Goal: Task Accomplishment & Management: Use online tool/utility

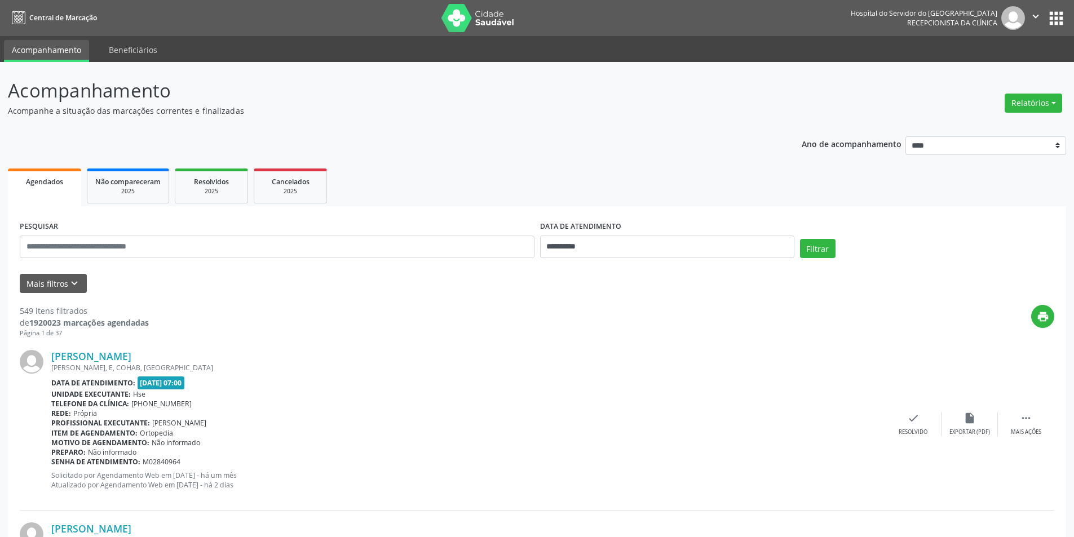
click at [1044, 101] on button "Relatórios" at bounding box center [1032, 103] width 57 height 19
click at [969, 127] on link "Agendamentos" at bounding box center [1001, 127] width 121 height 16
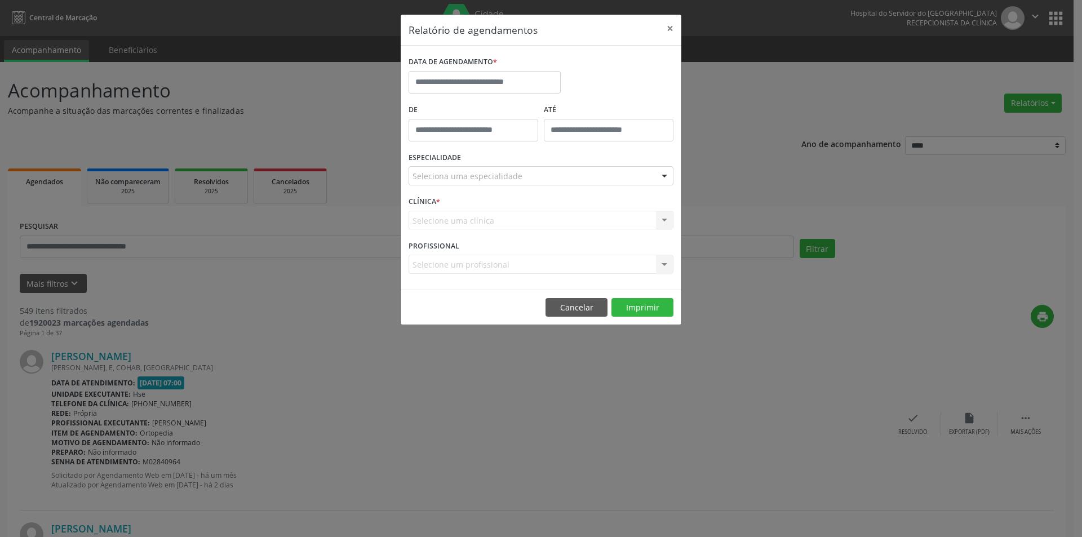
click at [466, 67] on label "DATA DE AGENDAMENTO *" at bounding box center [453, 62] width 88 height 17
click at [453, 82] on input "text" at bounding box center [485, 82] width 152 height 23
click at [495, 163] on span "10" at bounding box center [495, 164] width 22 height 22
type input "**********"
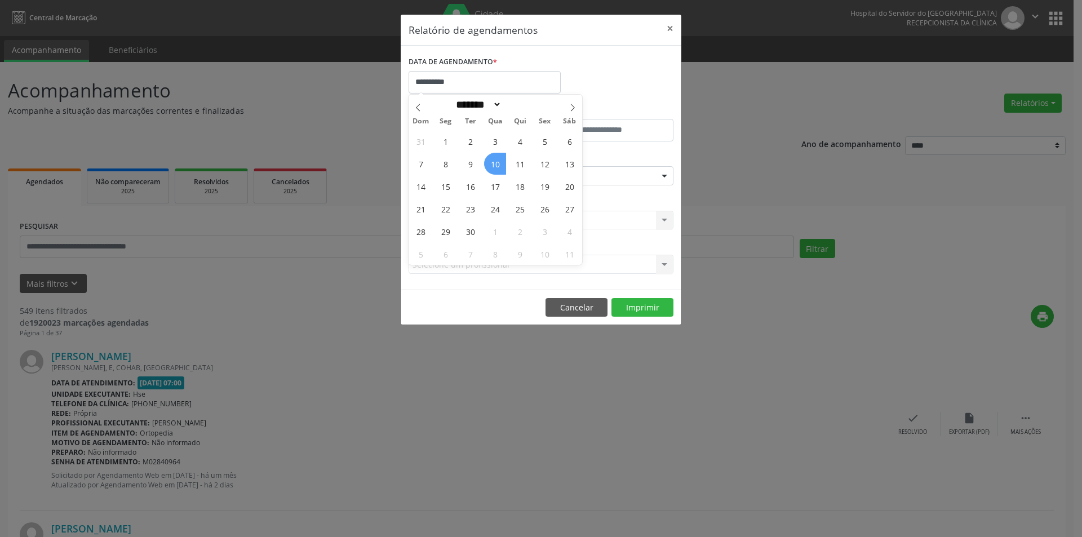
click at [495, 163] on span "10" at bounding box center [495, 164] width 22 height 22
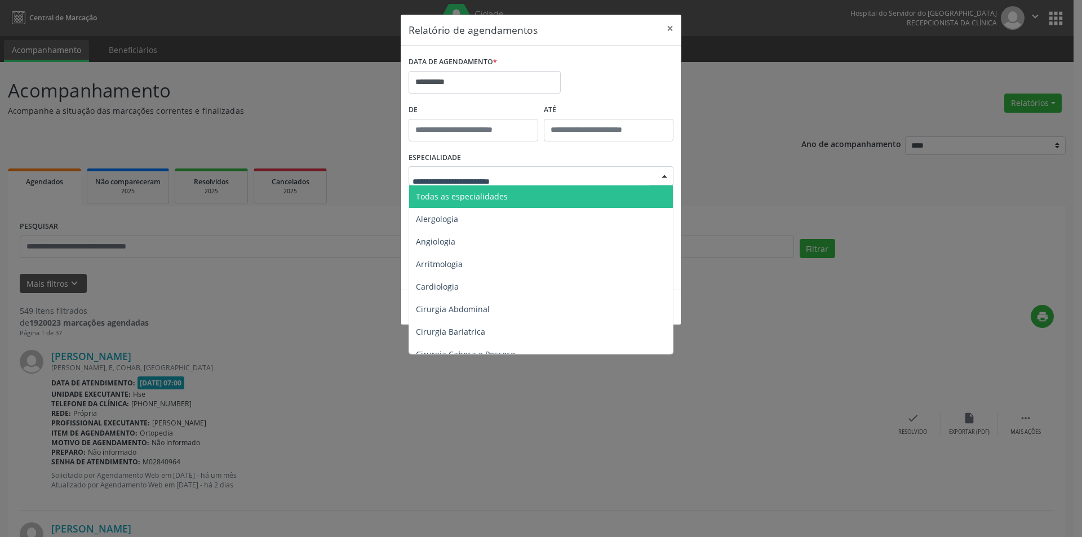
click at [480, 197] on span "Todas as especialidades" at bounding box center [462, 196] width 92 height 11
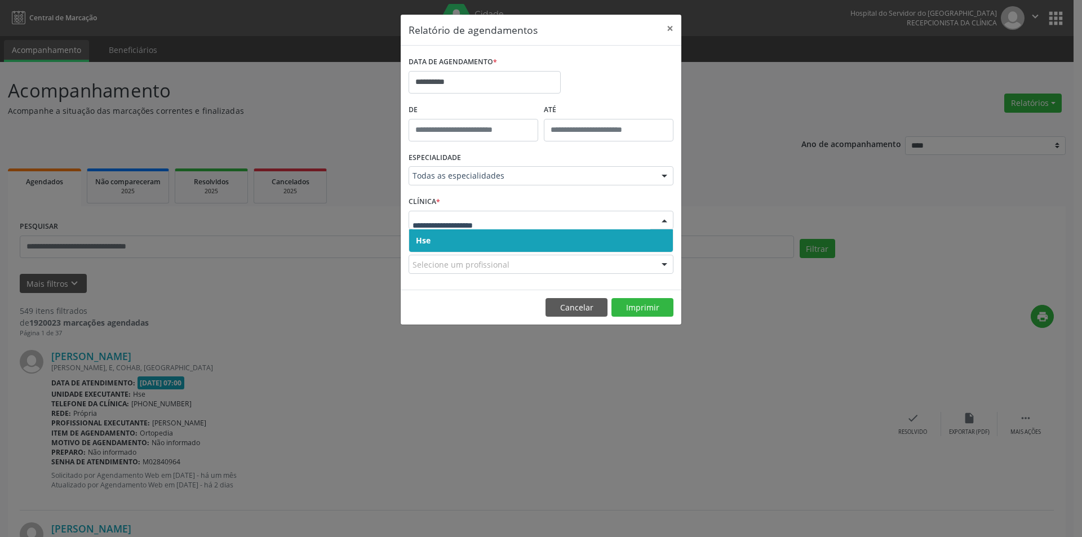
click at [458, 245] on span "Hse" at bounding box center [541, 240] width 264 height 23
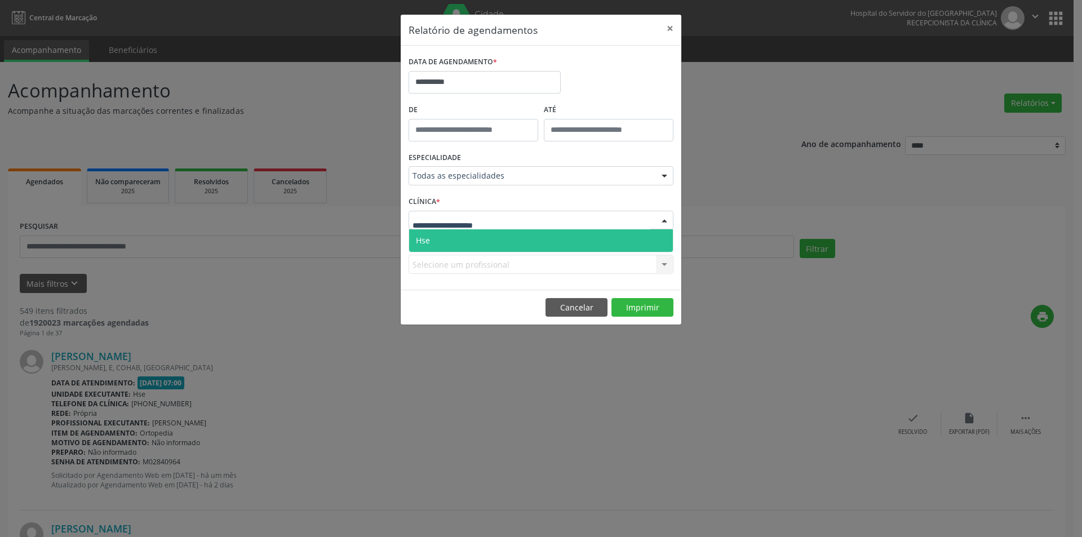
click at [454, 245] on span "Hse" at bounding box center [541, 240] width 264 height 23
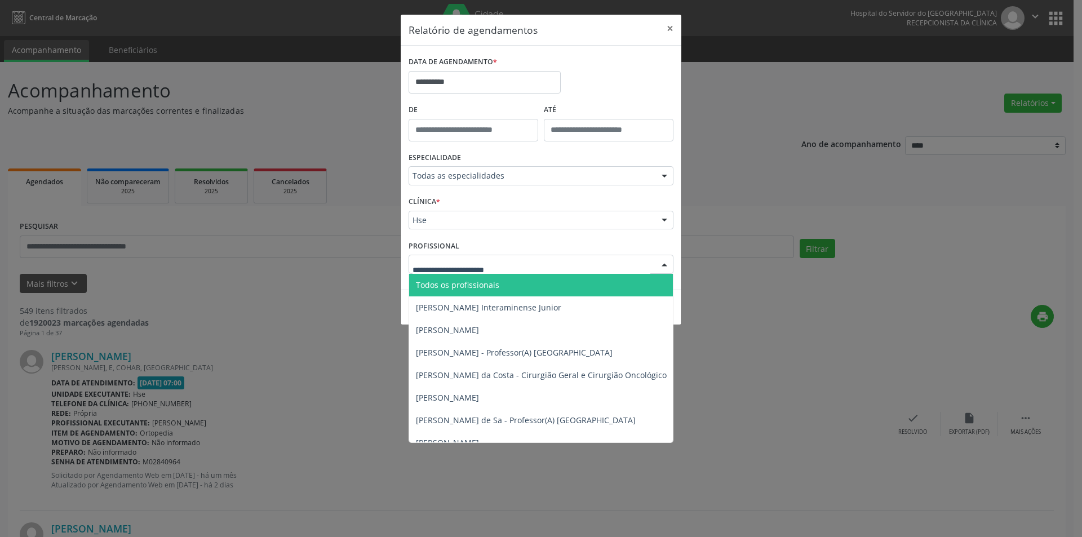
click at [477, 287] on span "Todos os profissionais" at bounding box center [457, 285] width 83 height 11
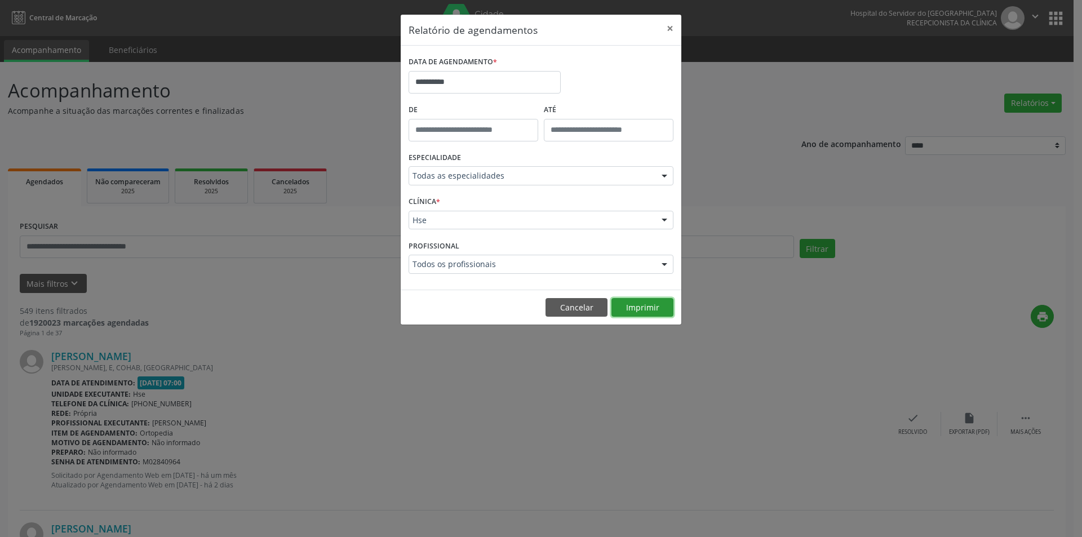
click at [632, 311] on button "Imprimir" at bounding box center [643, 307] width 62 height 19
